Goal: Book appointment/travel/reservation

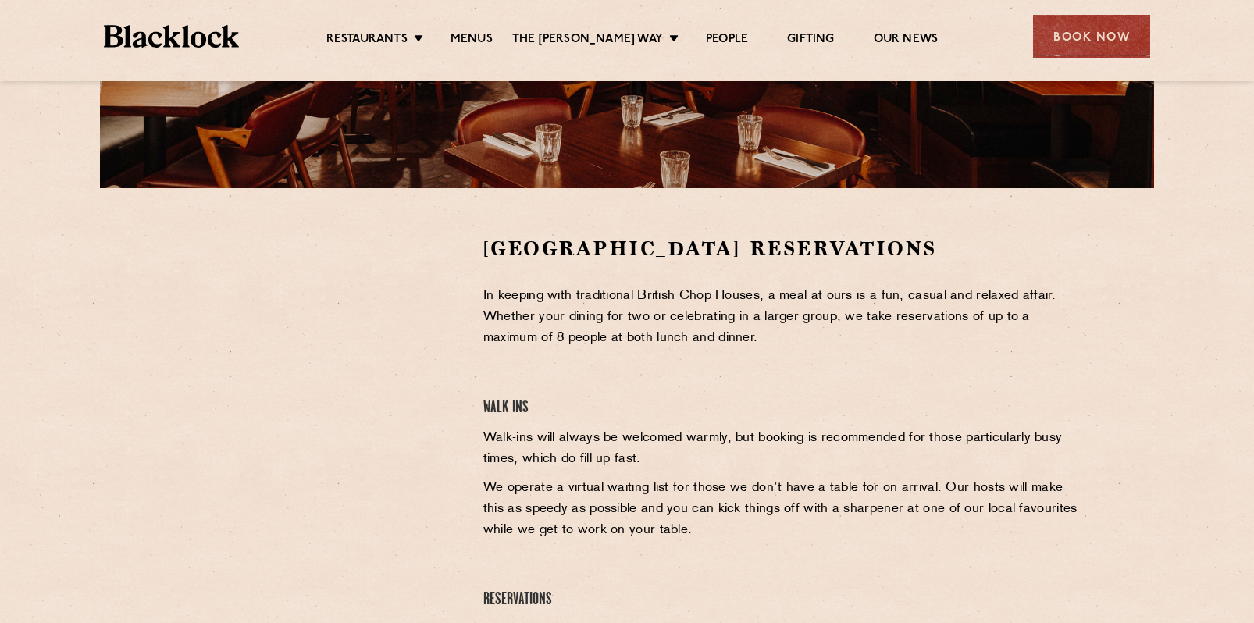
scroll to position [373, 0]
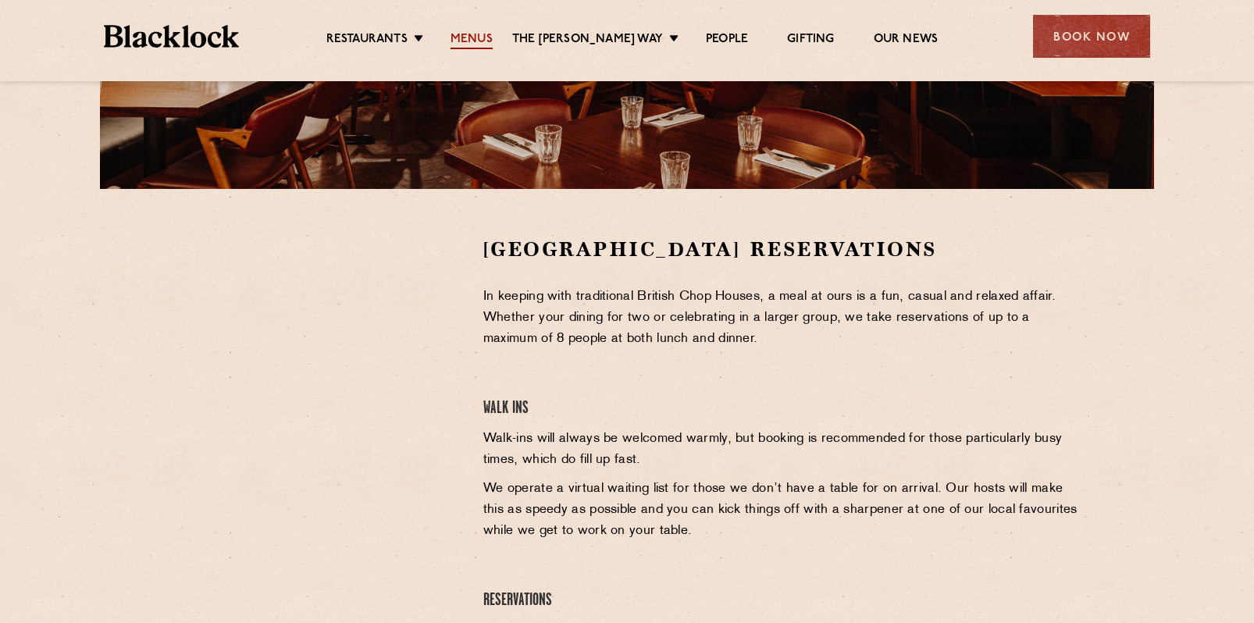
click at [478, 36] on link "Menus" at bounding box center [472, 40] width 42 height 17
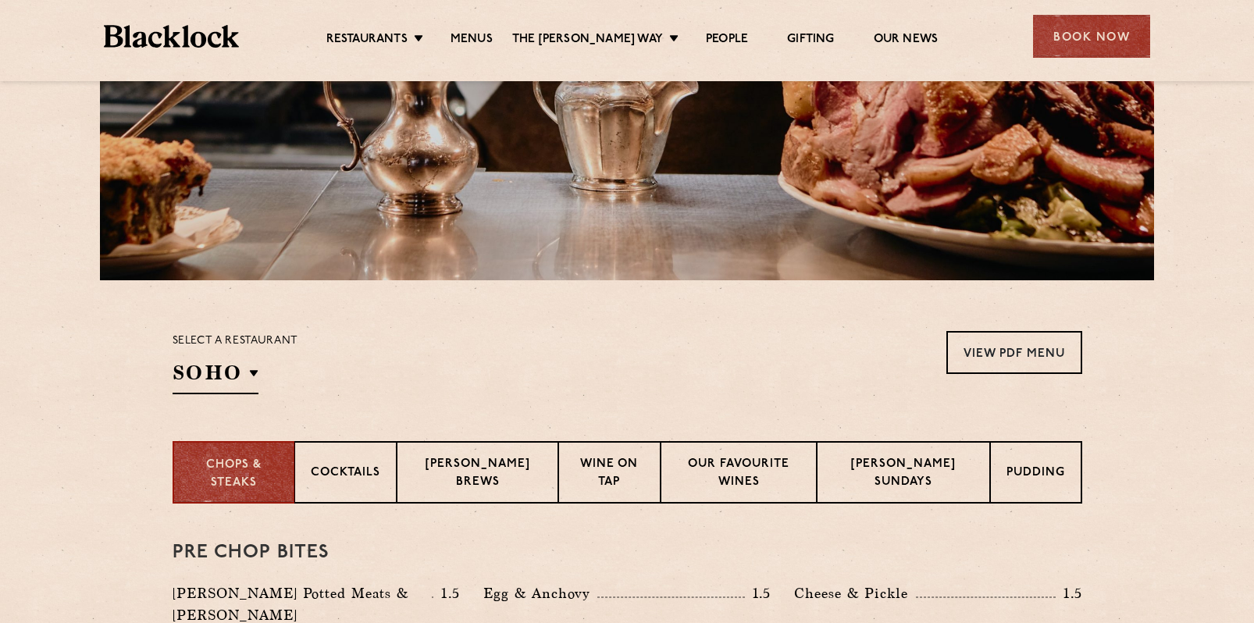
scroll to position [533, 0]
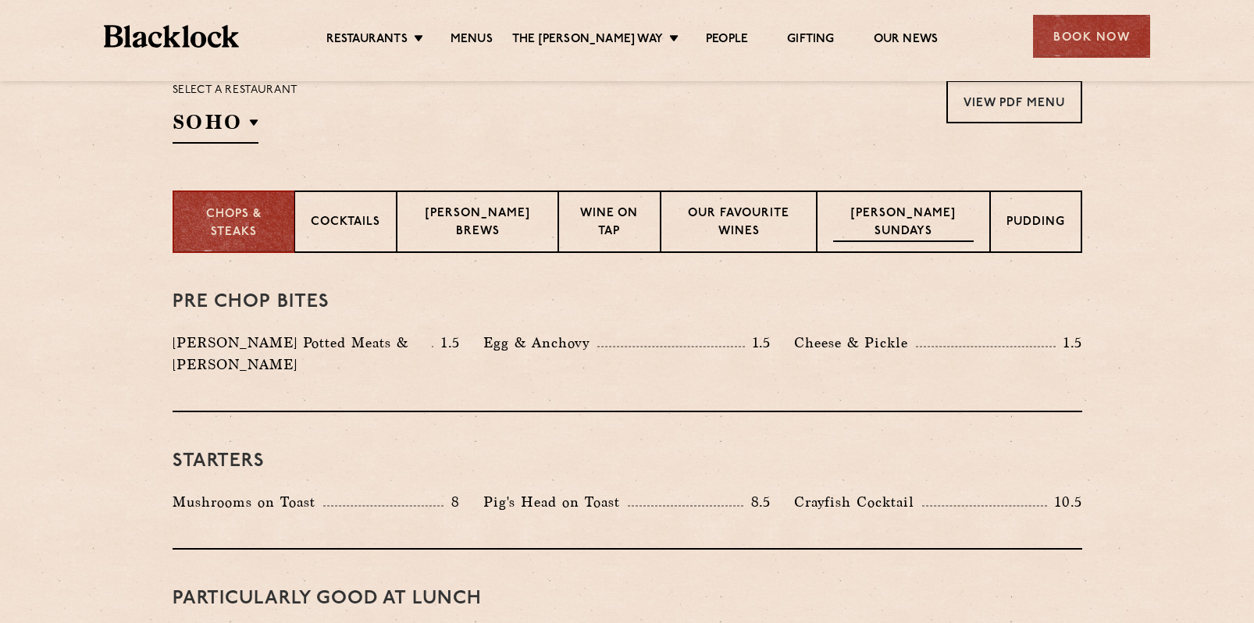
click at [915, 217] on p "[PERSON_NAME] Sundays" at bounding box center [903, 223] width 141 height 37
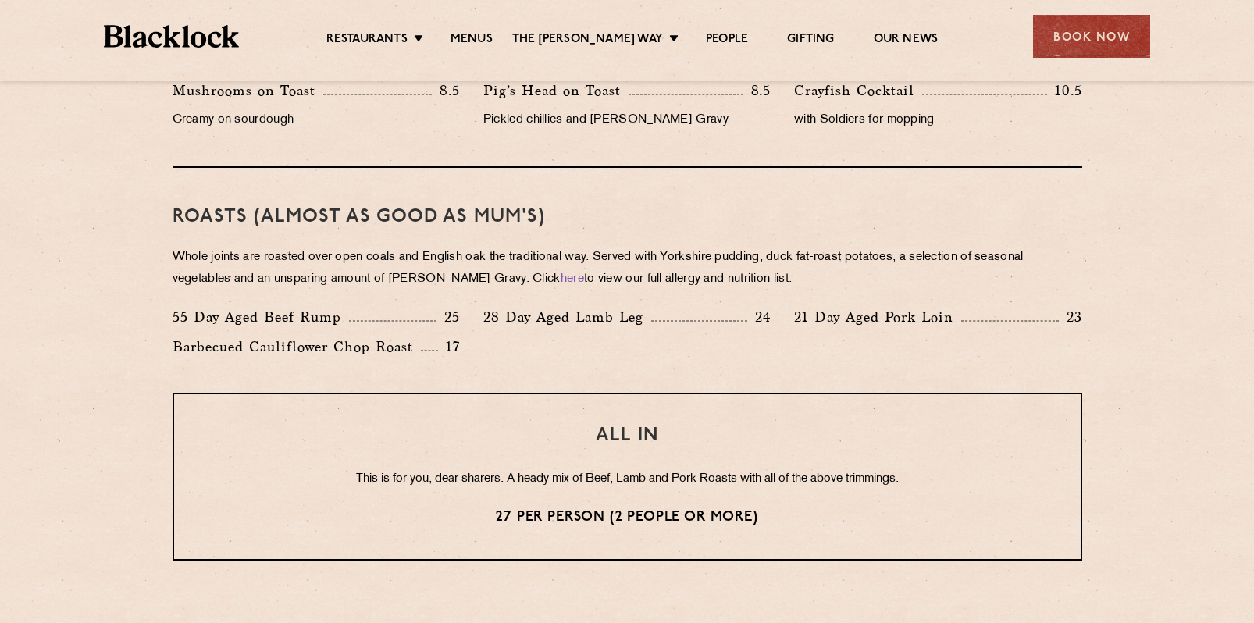
scroll to position [1037, 0]
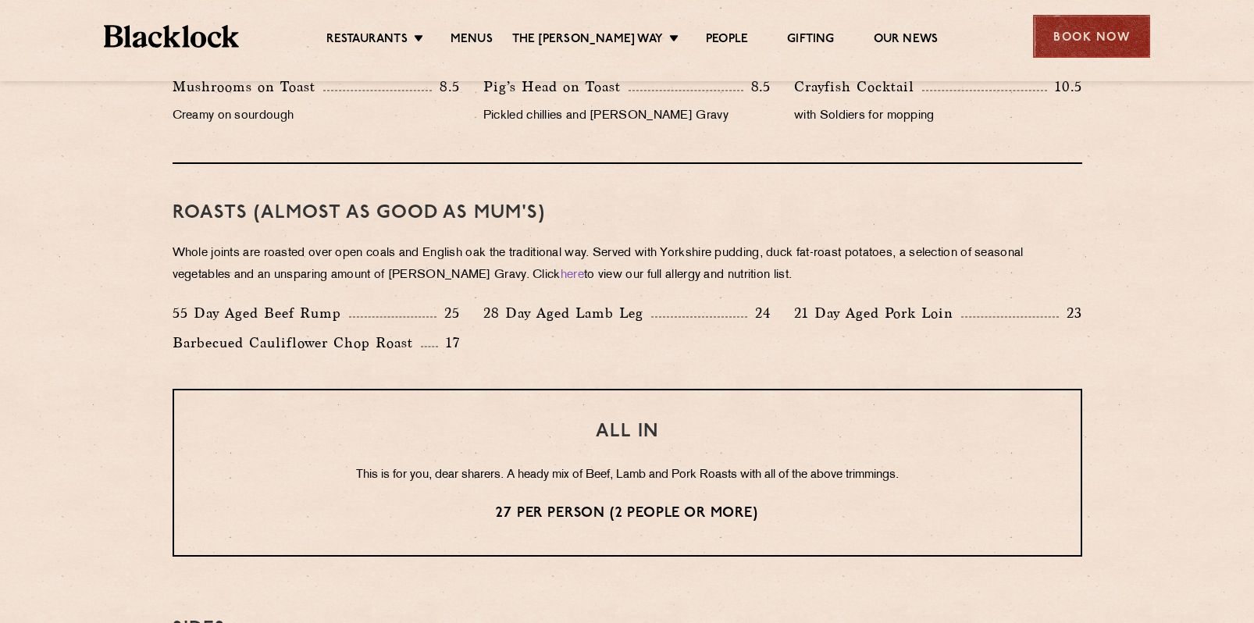
click at [1095, 37] on div "Book Now" at bounding box center [1091, 36] width 117 height 43
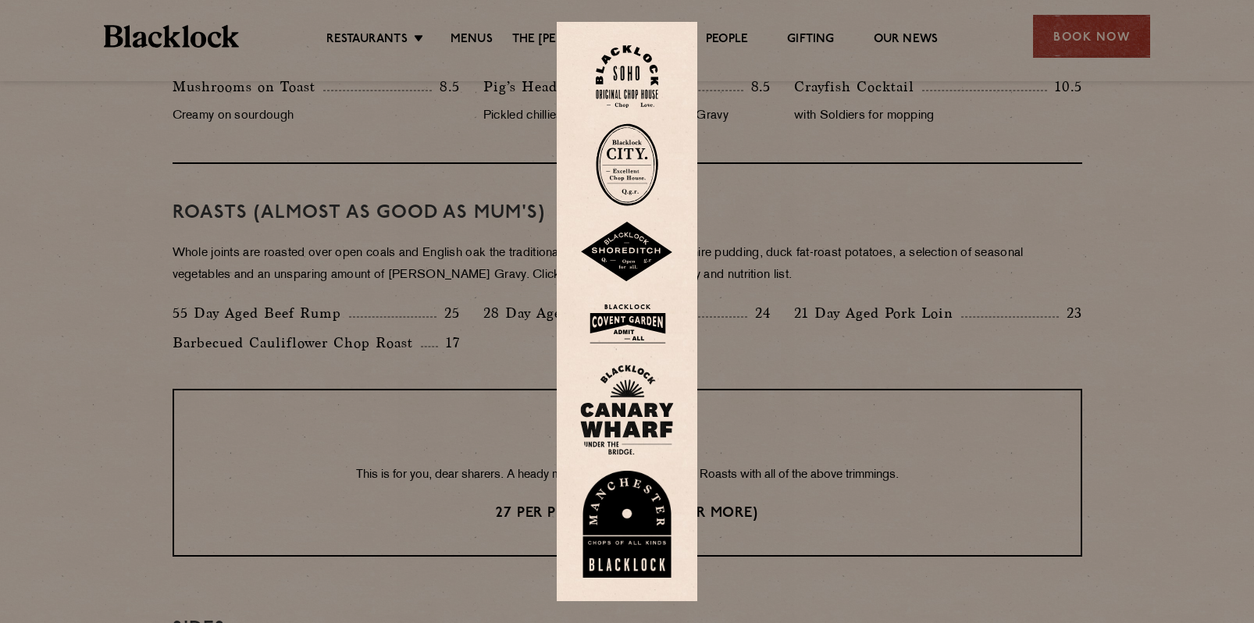
click at [644, 327] on img at bounding box center [627, 323] width 94 height 51
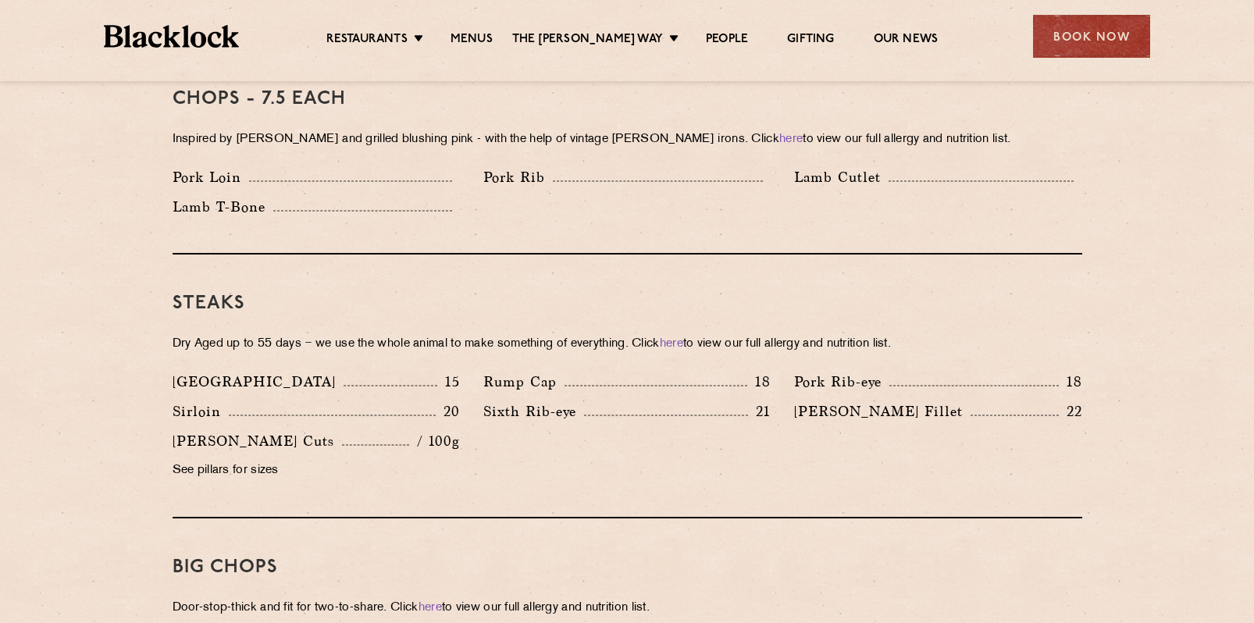
scroll to position [1280, 0]
click at [480, 37] on link "Menus" at bounding box center [472, 40] width 42 height 17
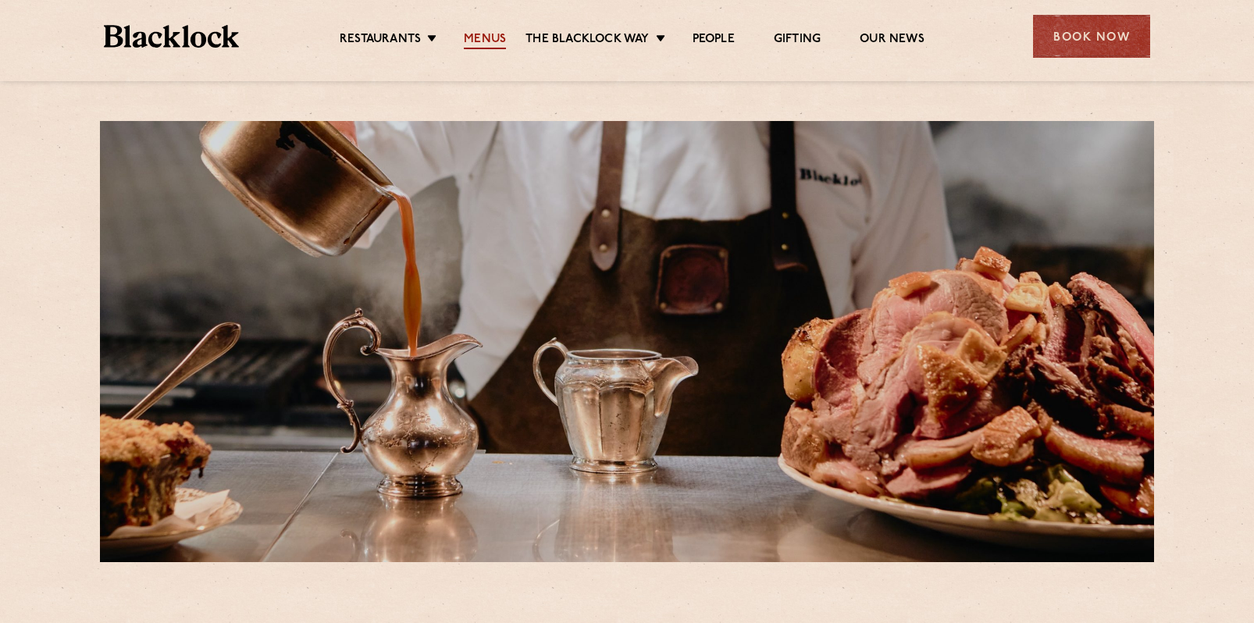
click at [482, 37] on link "Menus" at bounding box center [485, 40] width 42 height 17
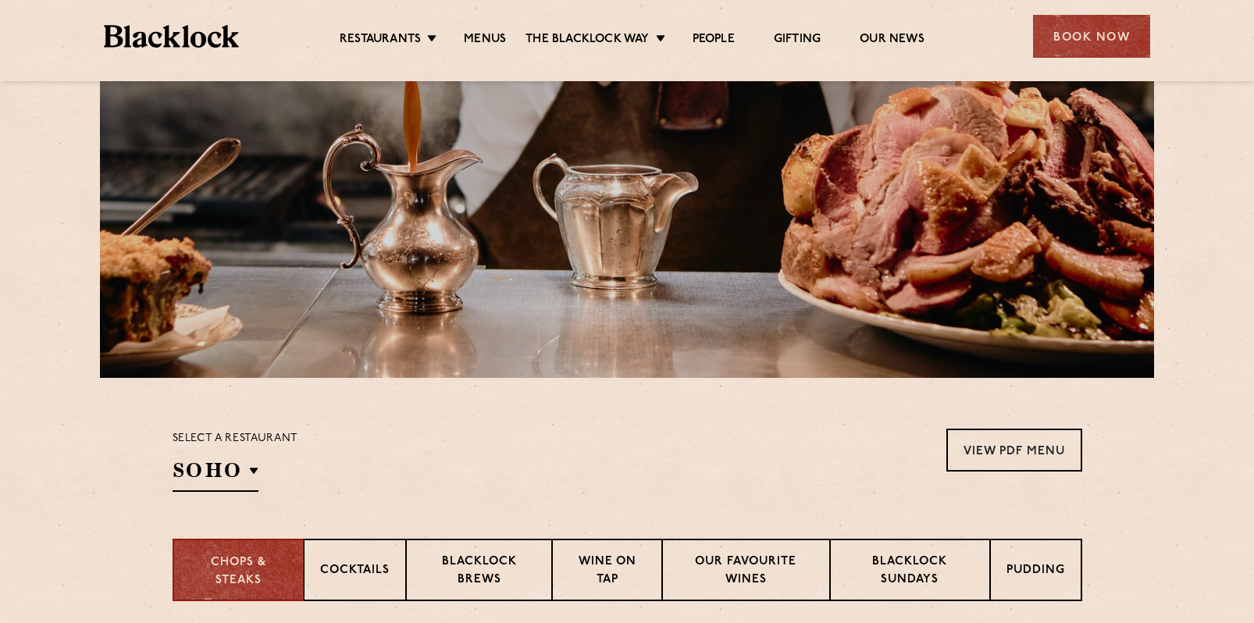
scroll to position [430, 0]
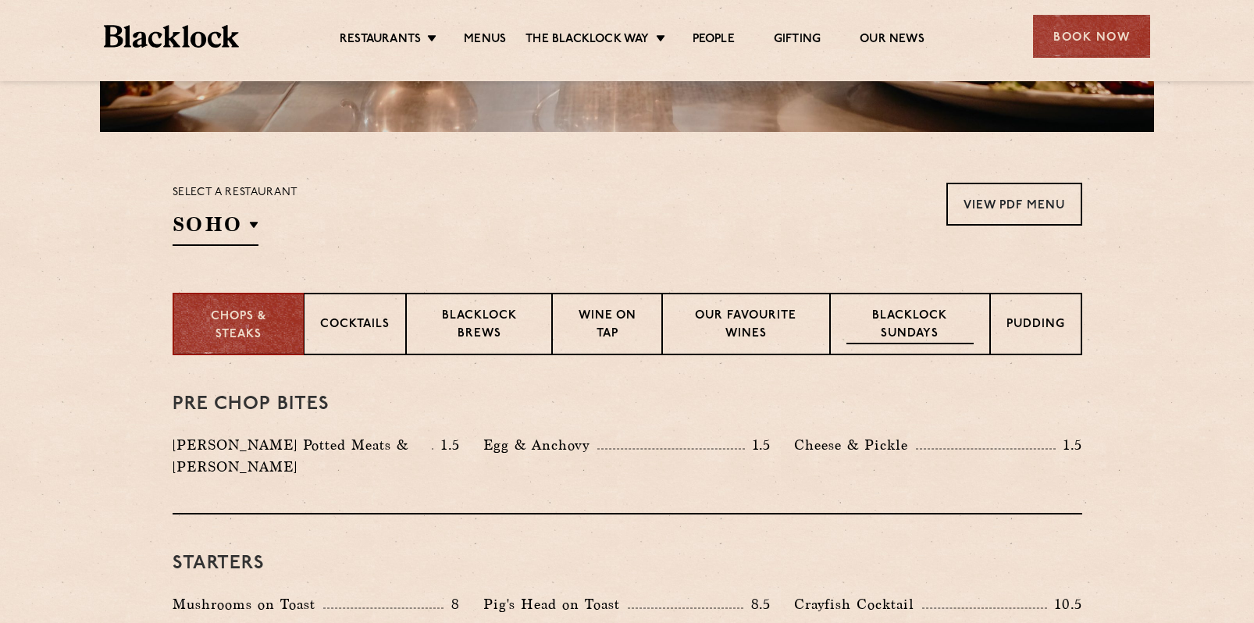
click at [908, 330] on p "Blacklock Sundays" at bounding box center [910, 326] width 127 height 37
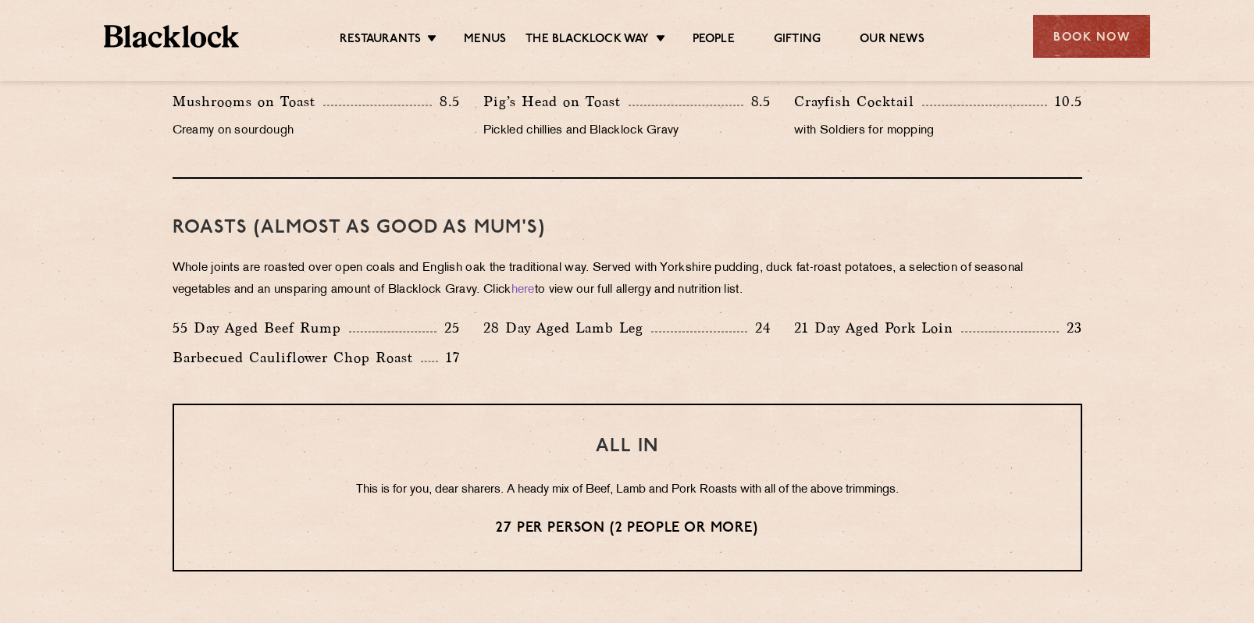
scroll to position [1024, 0]
